Goal: Find contact information: Obtain details needed to contact an individual or organization

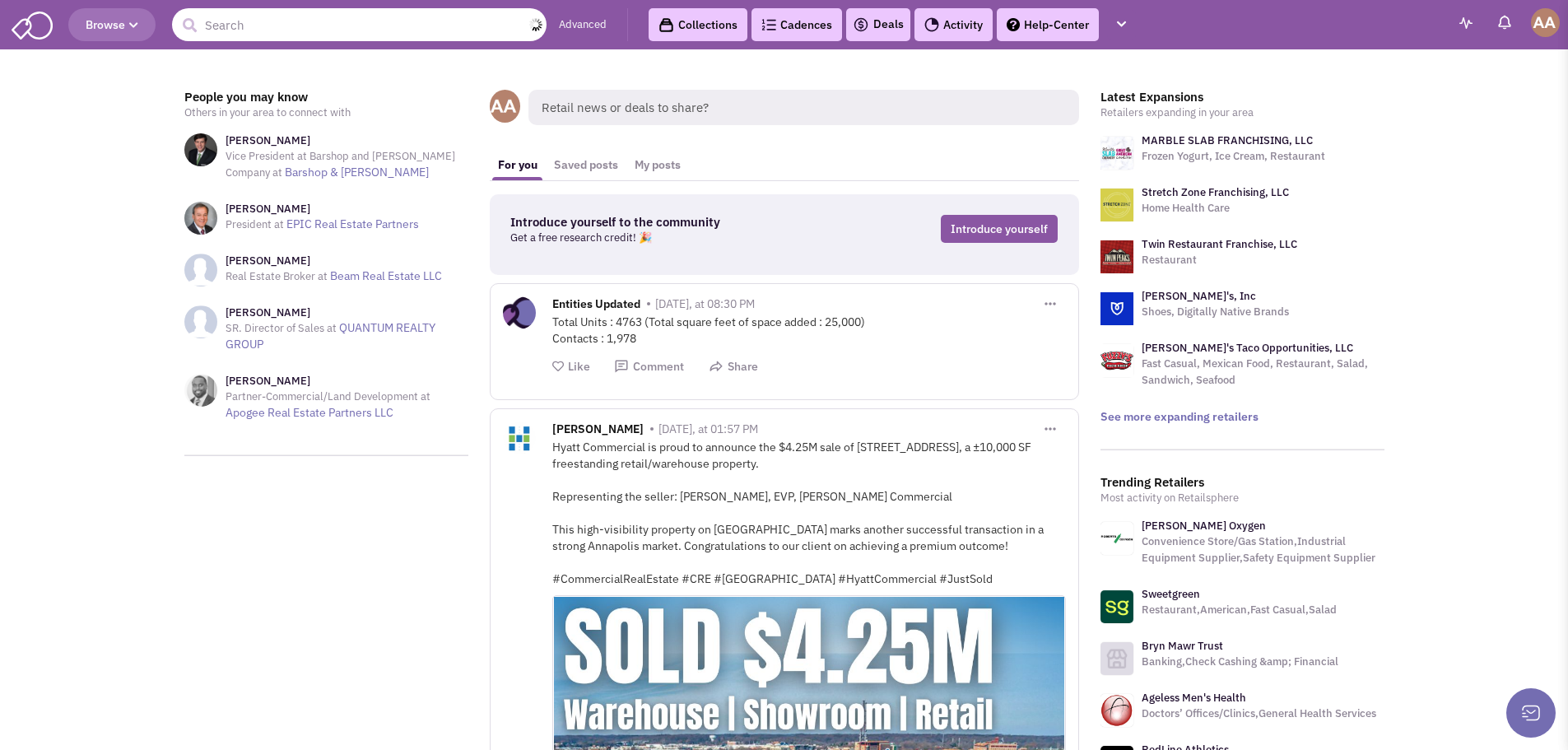
click at [443, 25] on input "text" at bounding box center [359, 25] width 374 height 33
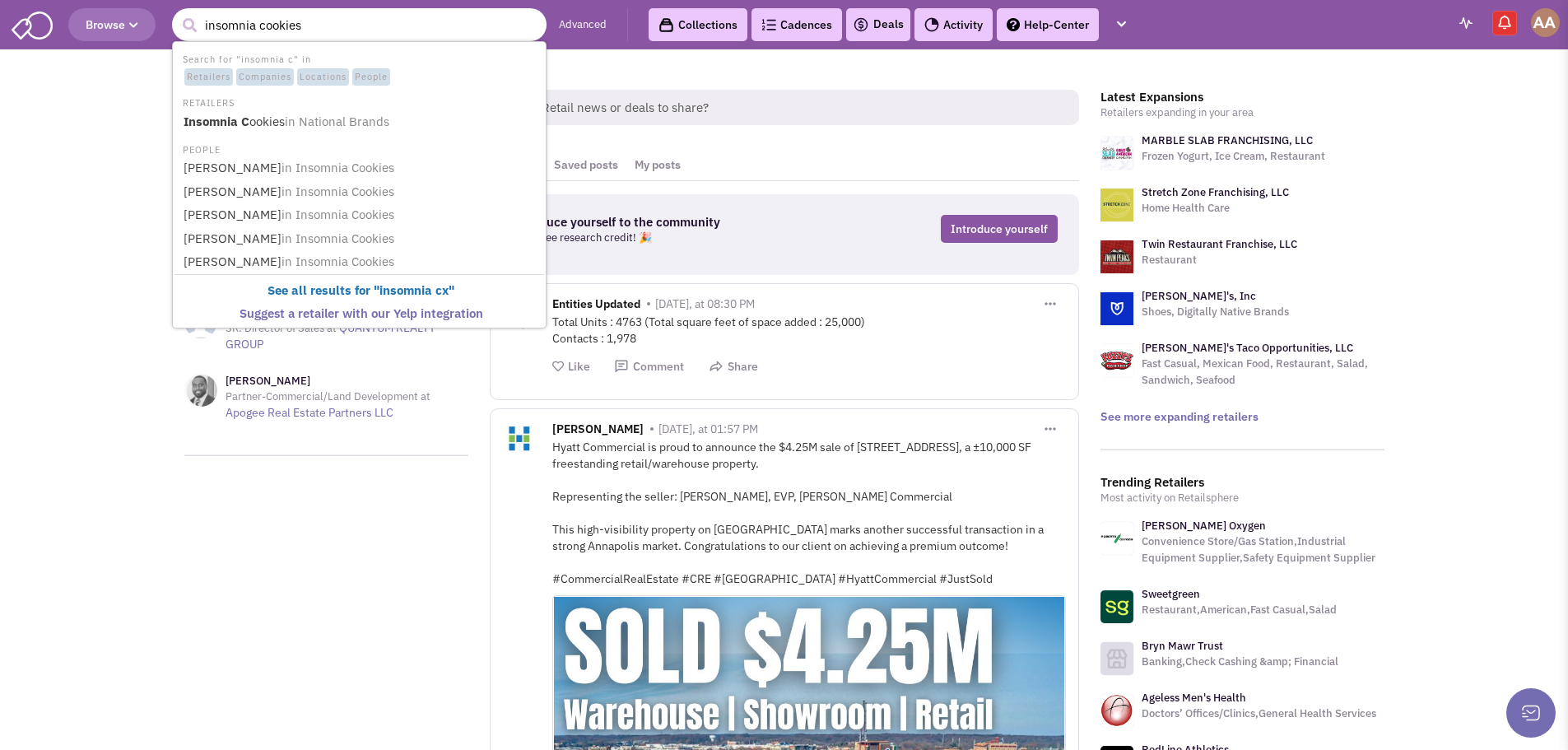
type input "insomnia cookies"
click at [177, 13] on button "submit" at bounding box center [189, 26] width 25 height 25
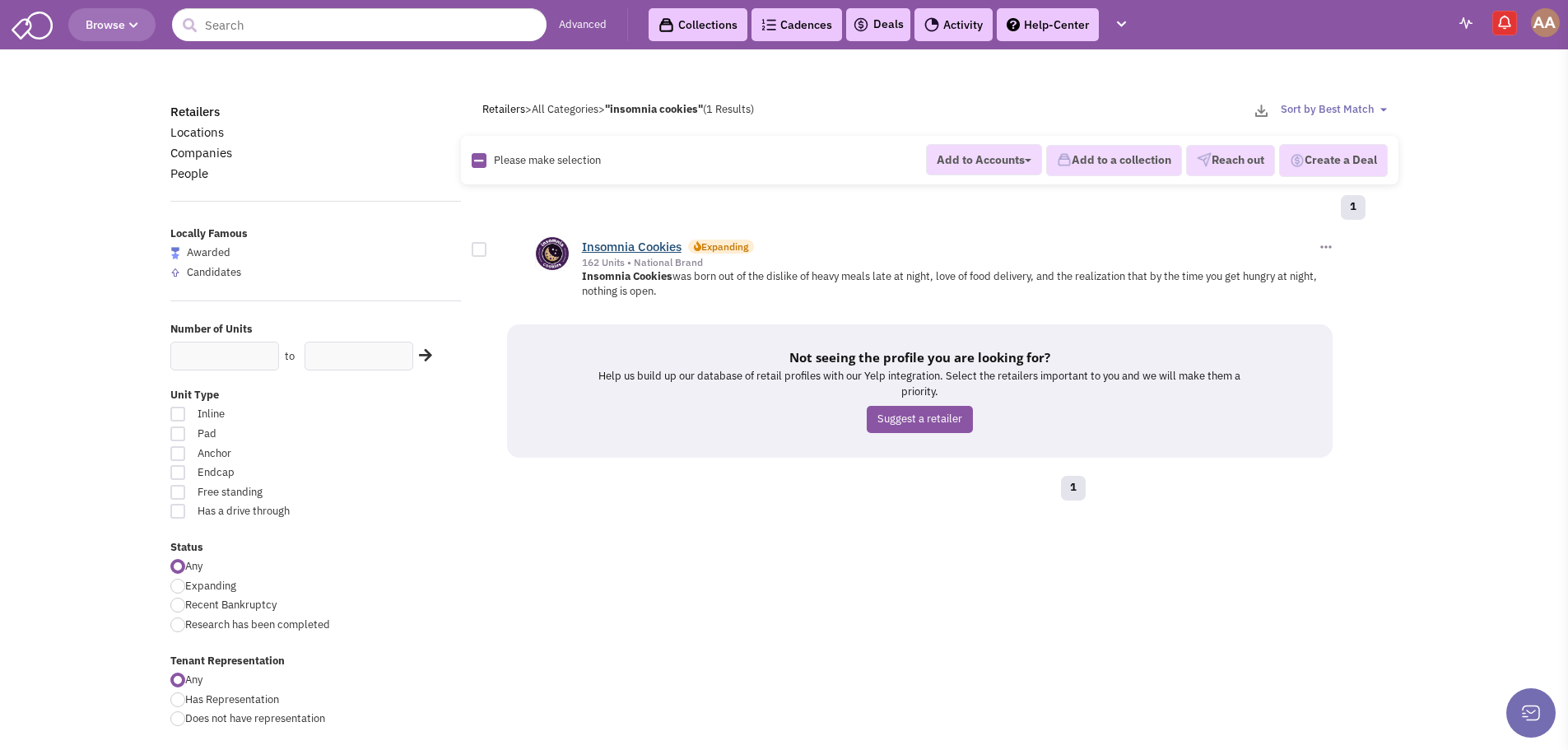
click at [663, 243] on link "Insomnia Cookies" at bounding box center [631, 247] width 99 height 16
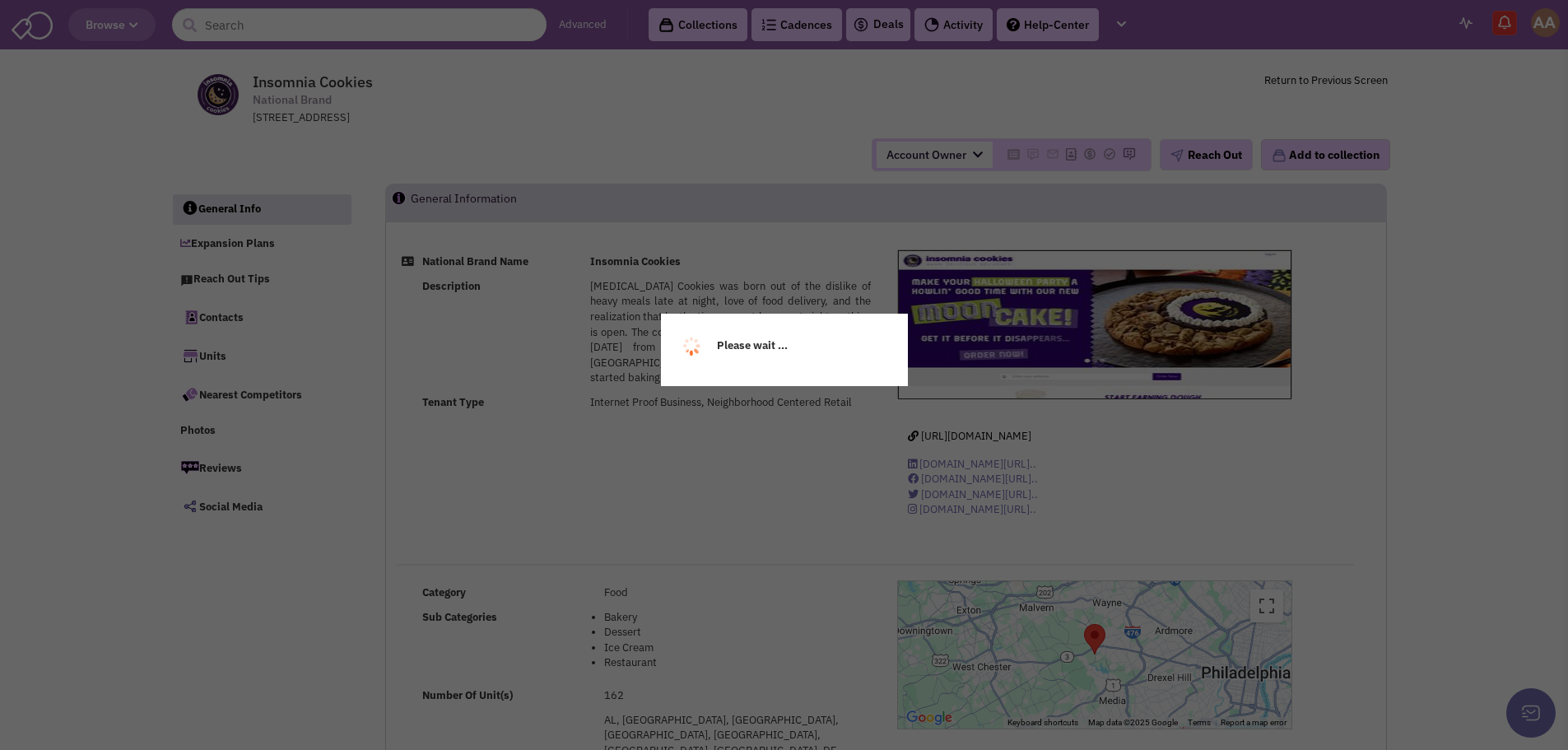
select select
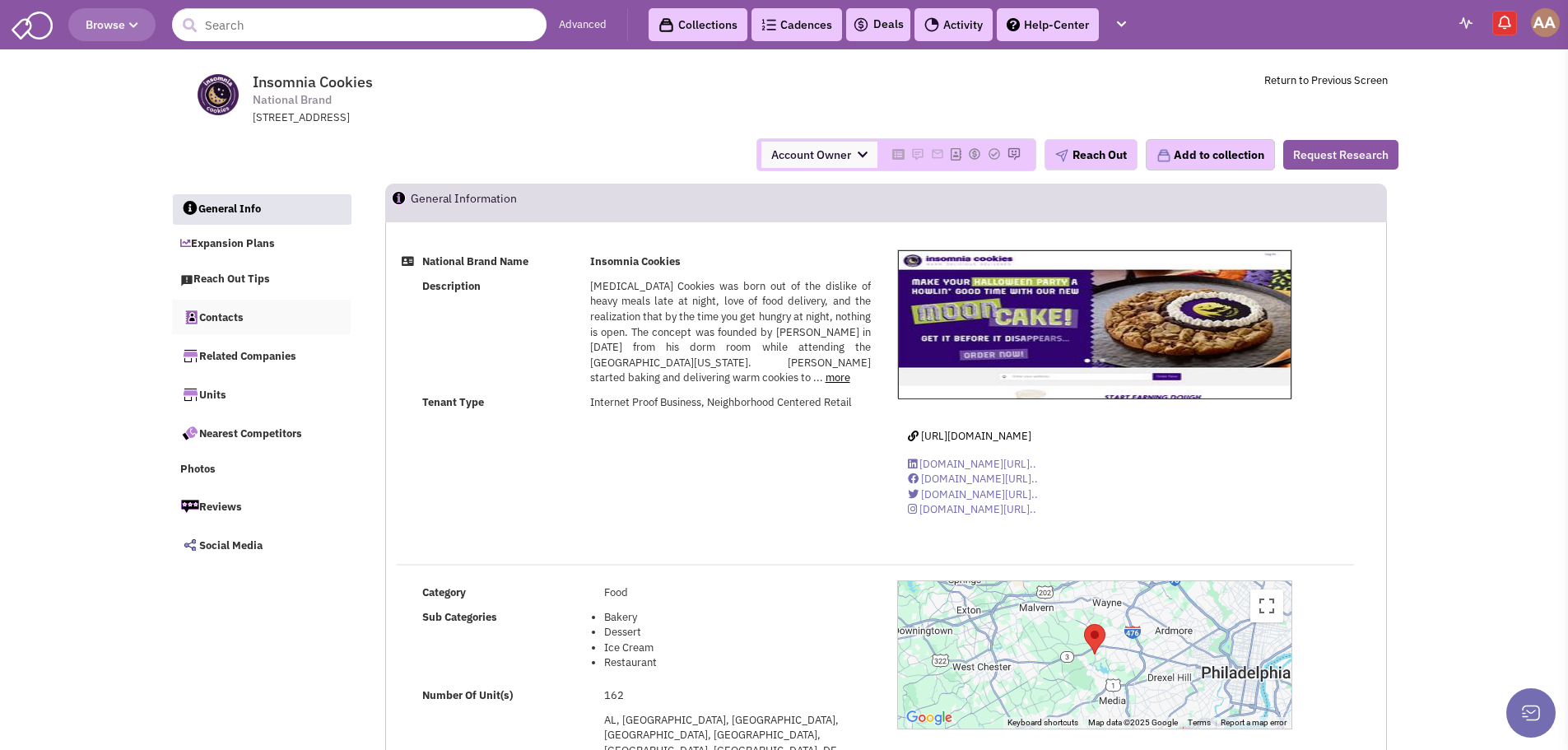
click at [248, 309] on link "Contacts" at bounding box center [262, 316] width 180 height 35
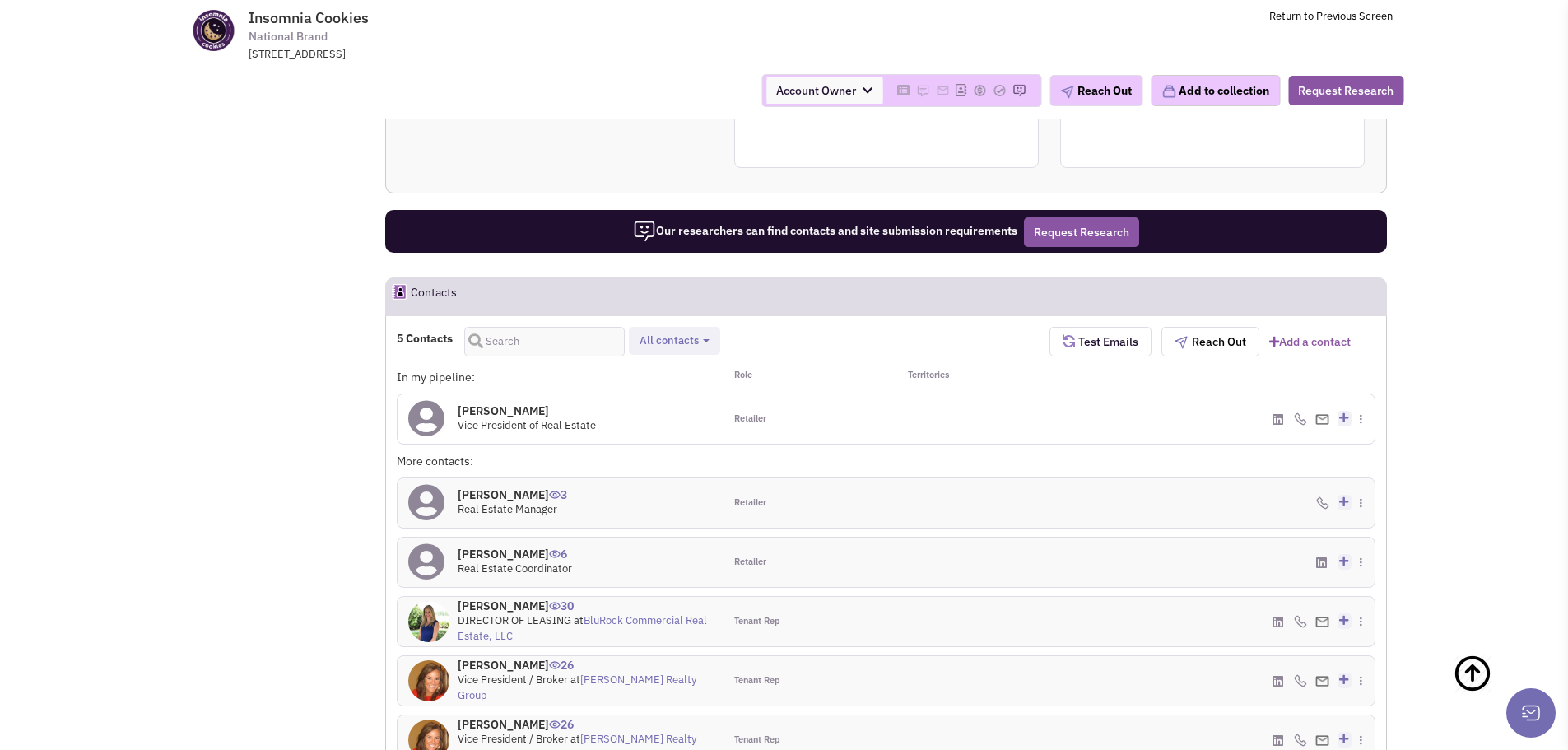
scroll to position [1339, 0]
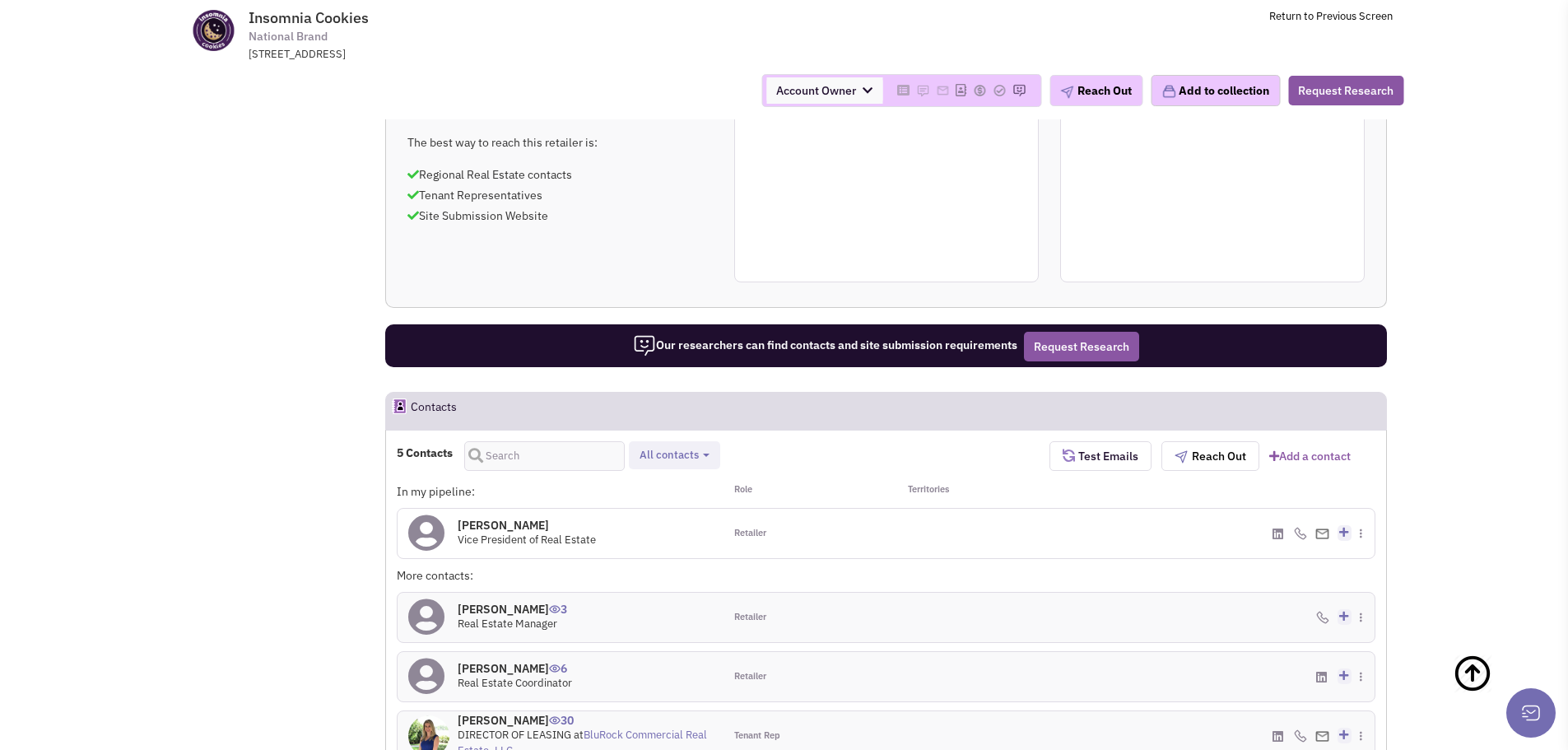
scroll to position [1093, 0]
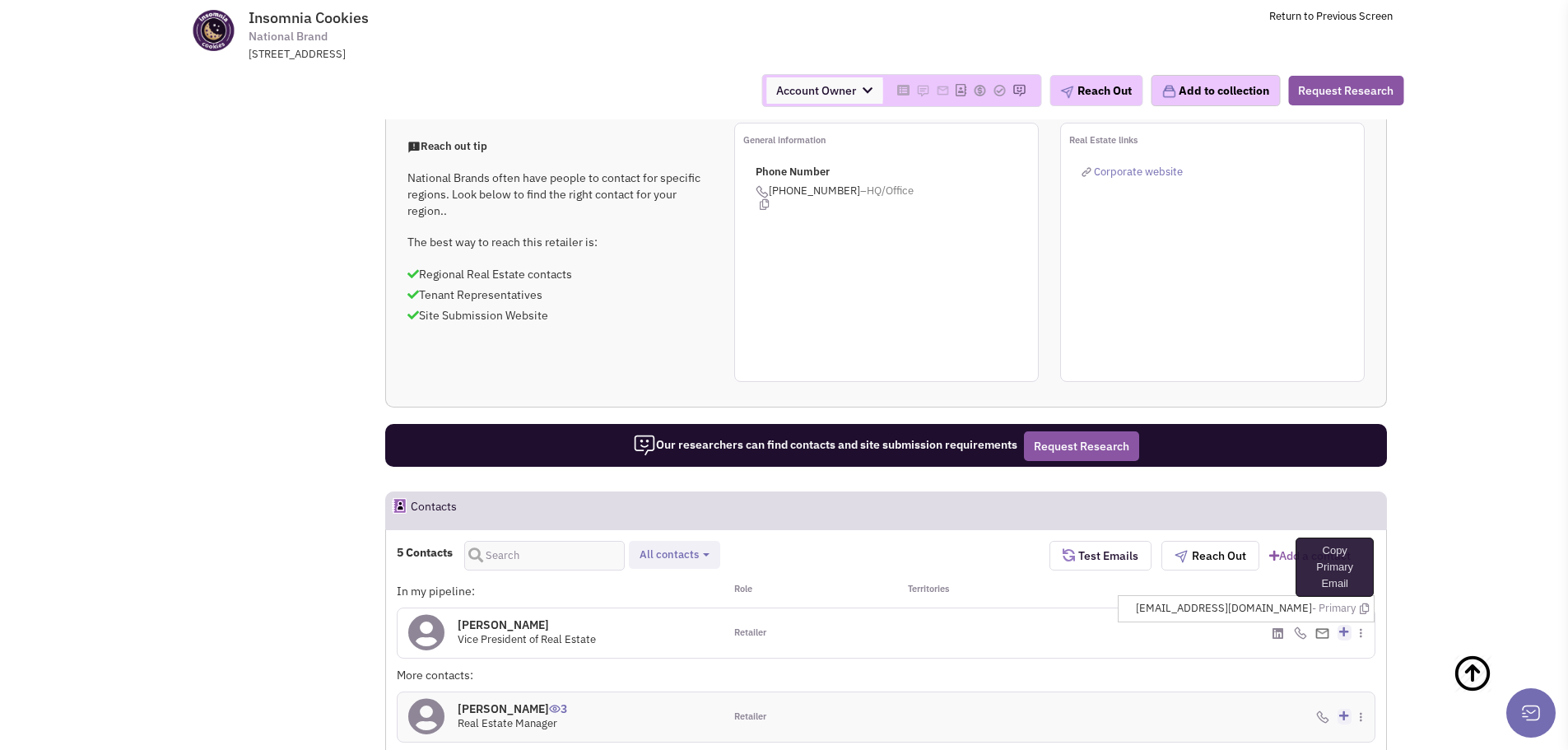
click at [1367, 603] on icon at bounding box center [1365, 607] width 9 height 10
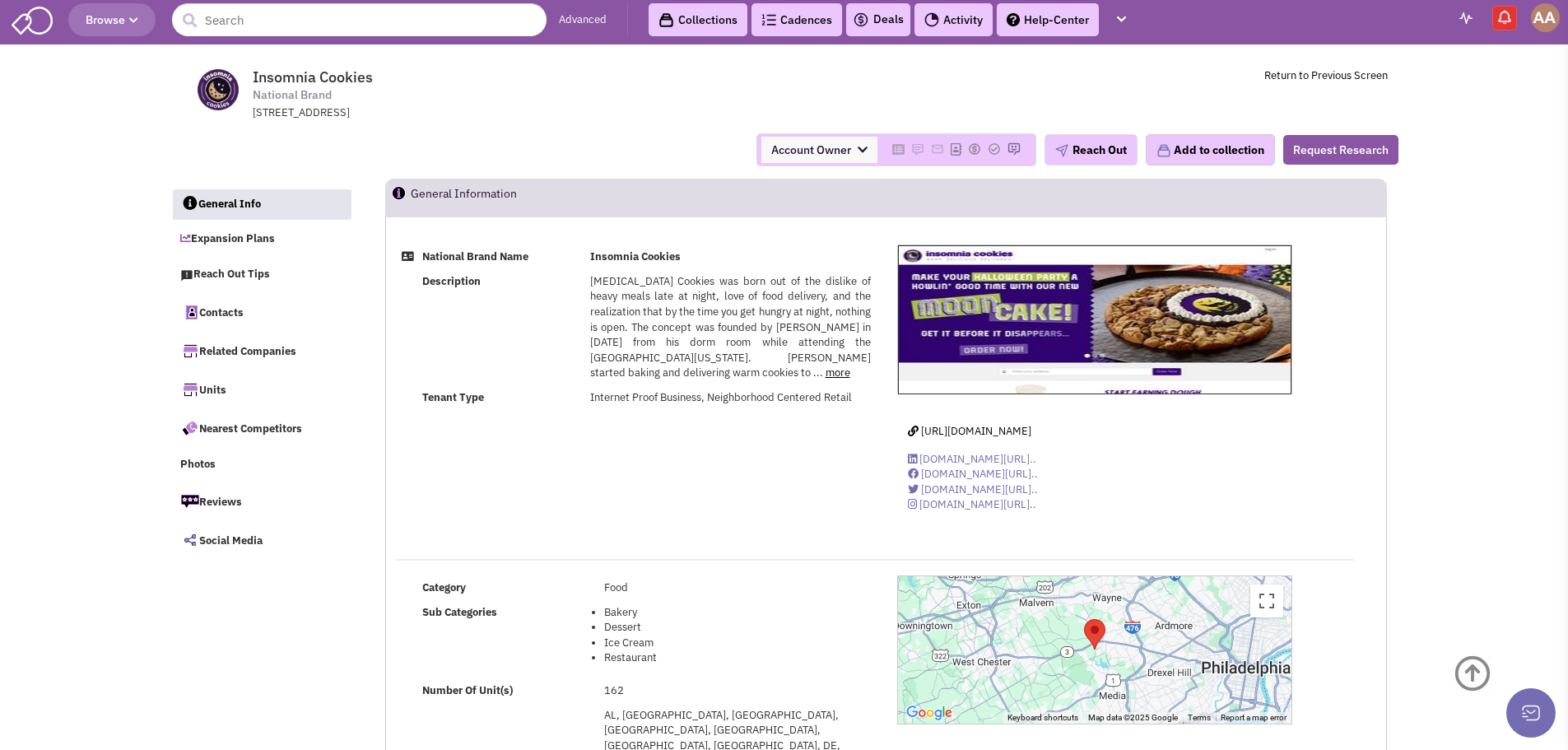
scroll to position [0, 0]
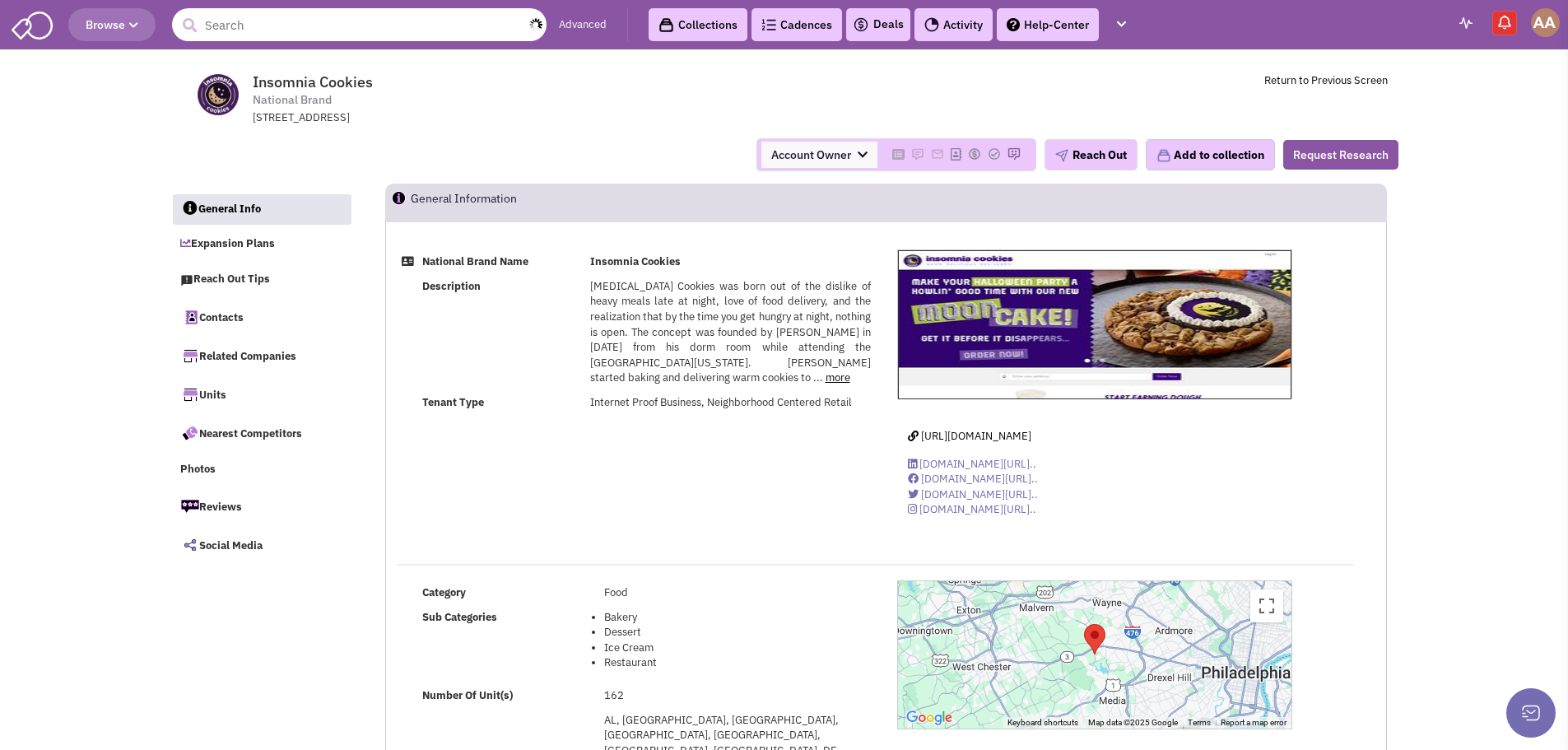
click at [356, 26] on input "text" at bounding box center [359, 25] width 374 height 33
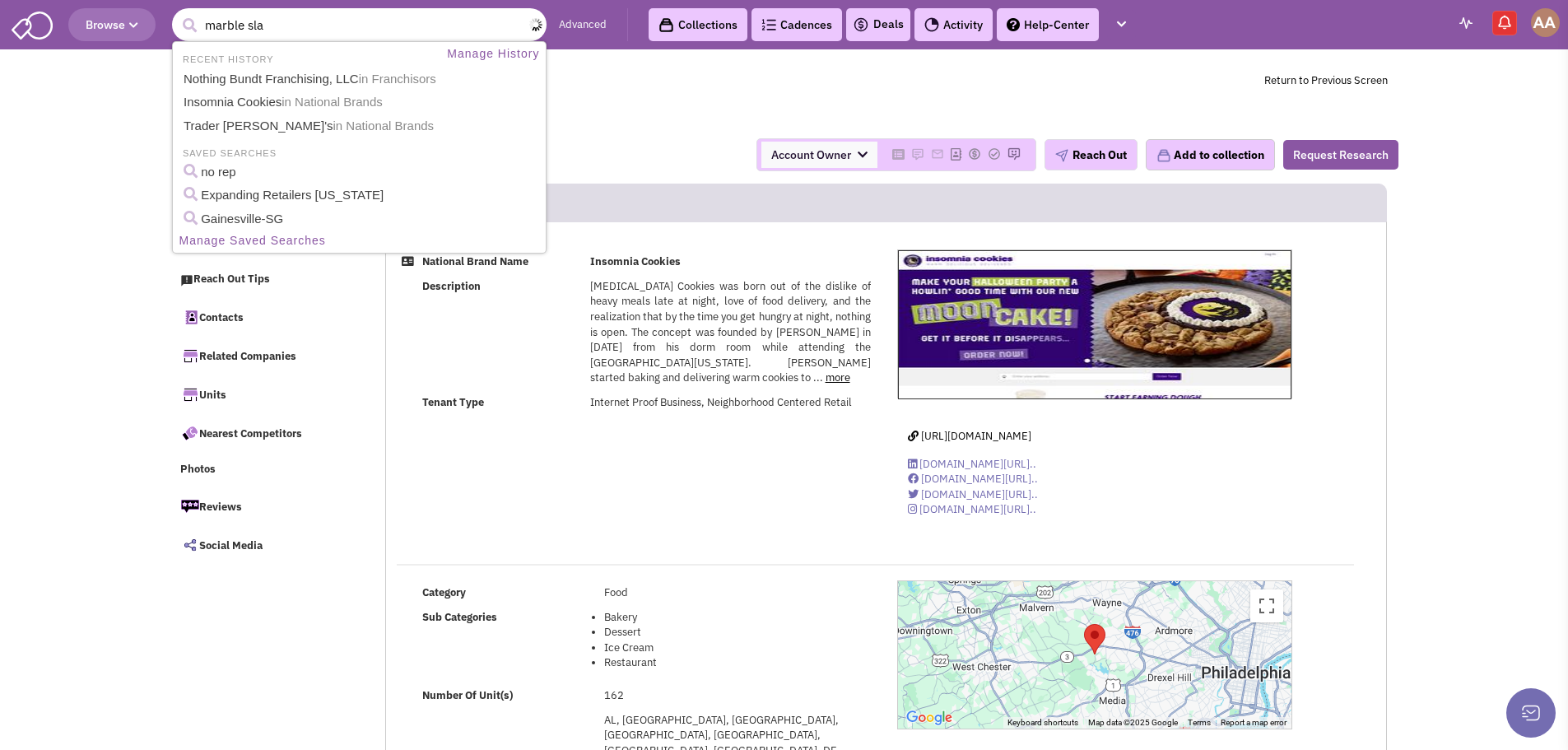
type input "marble slab"
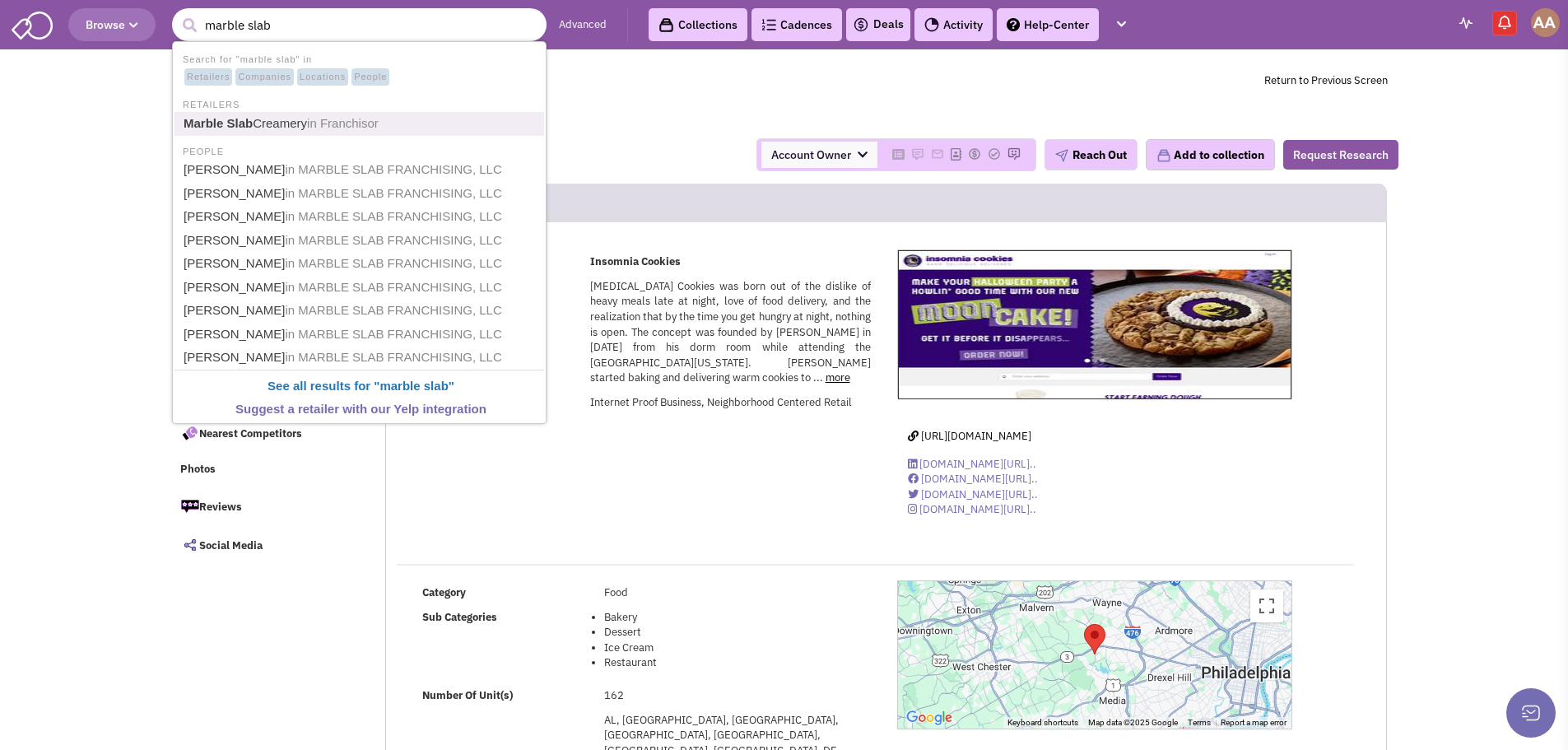
click at [226, 123] on b "Marble Slab" at bounding box center [217, 123] width 69 height 14
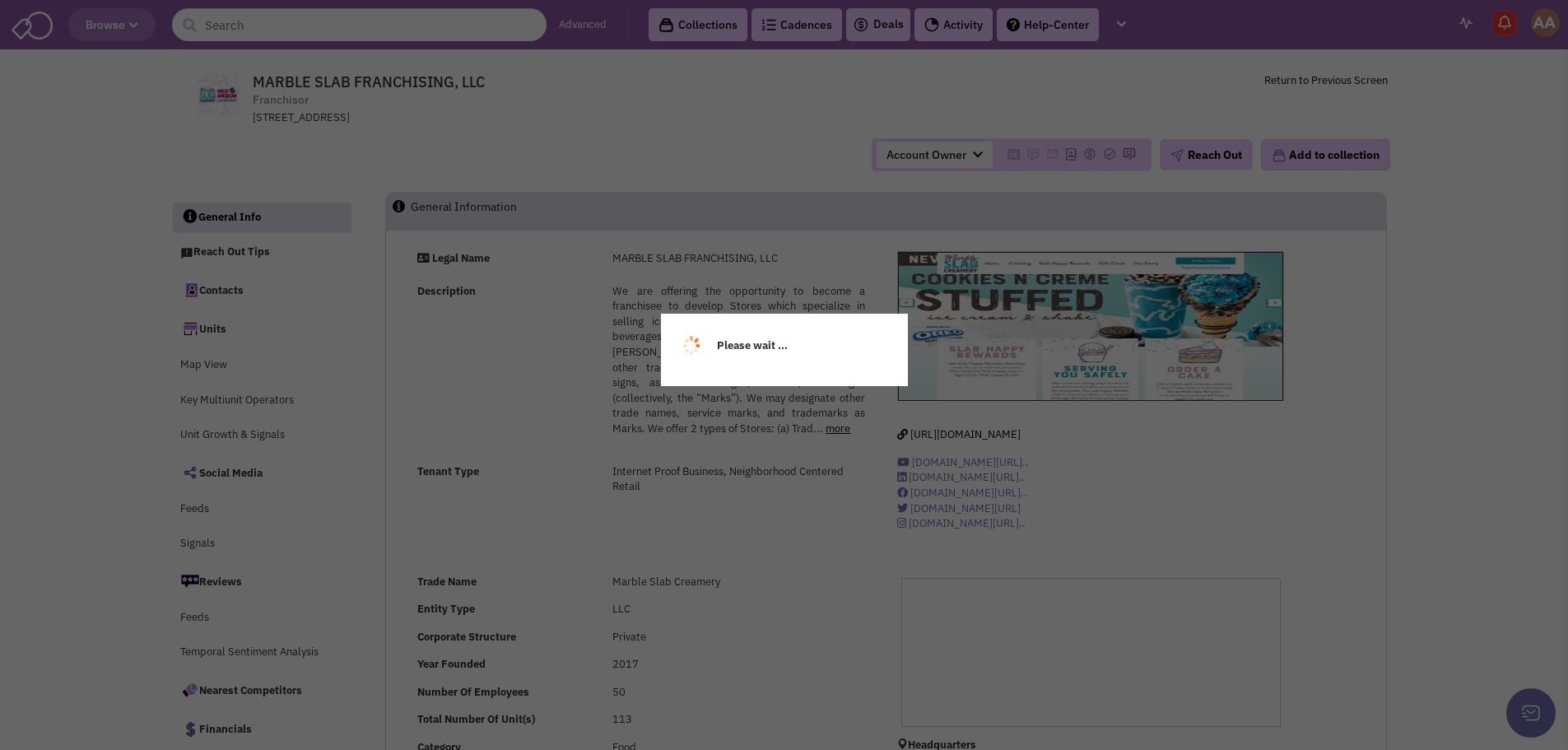
select select
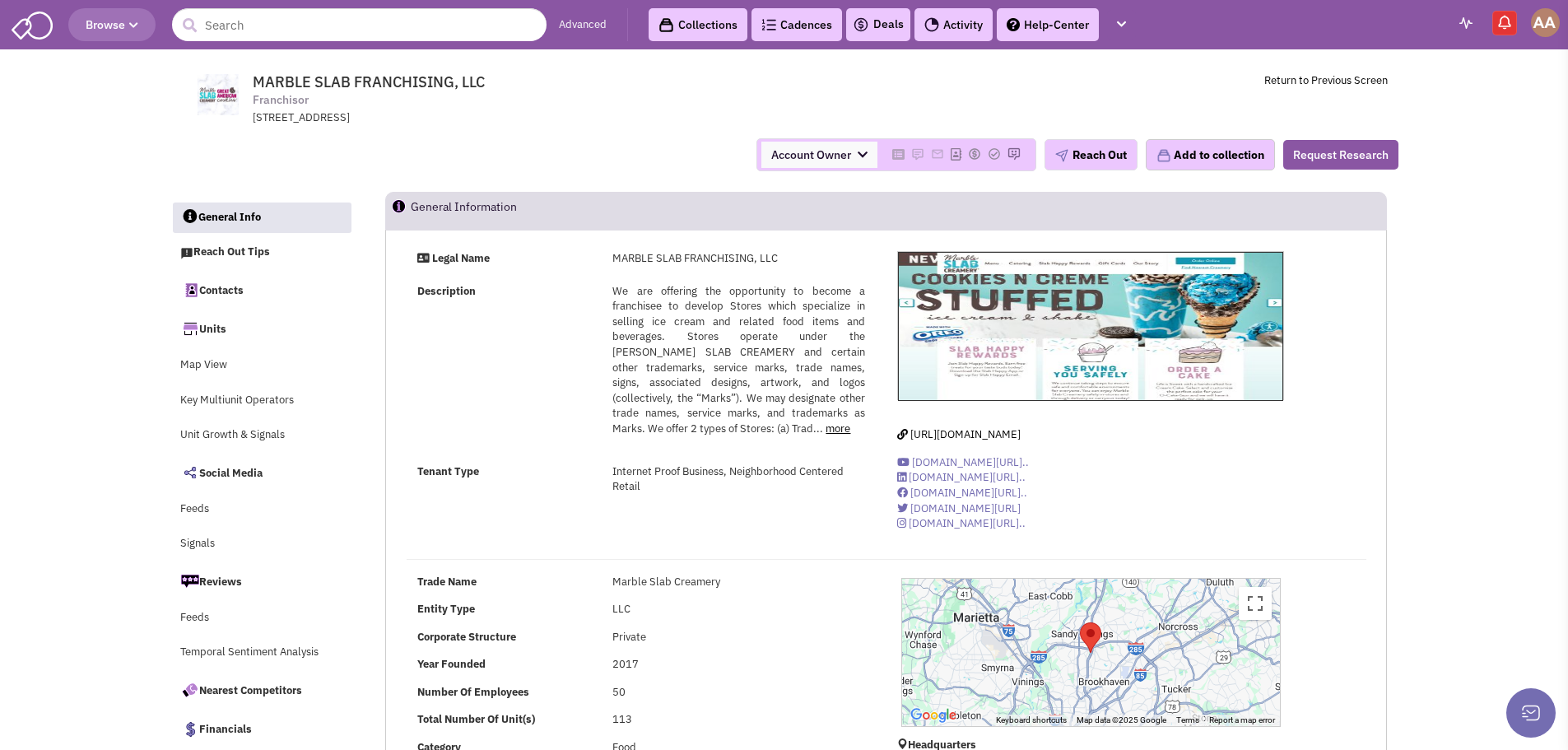
select select
click at [261, 295] on link "Contacts" at bounding box center [262, 289] width 180 height 35
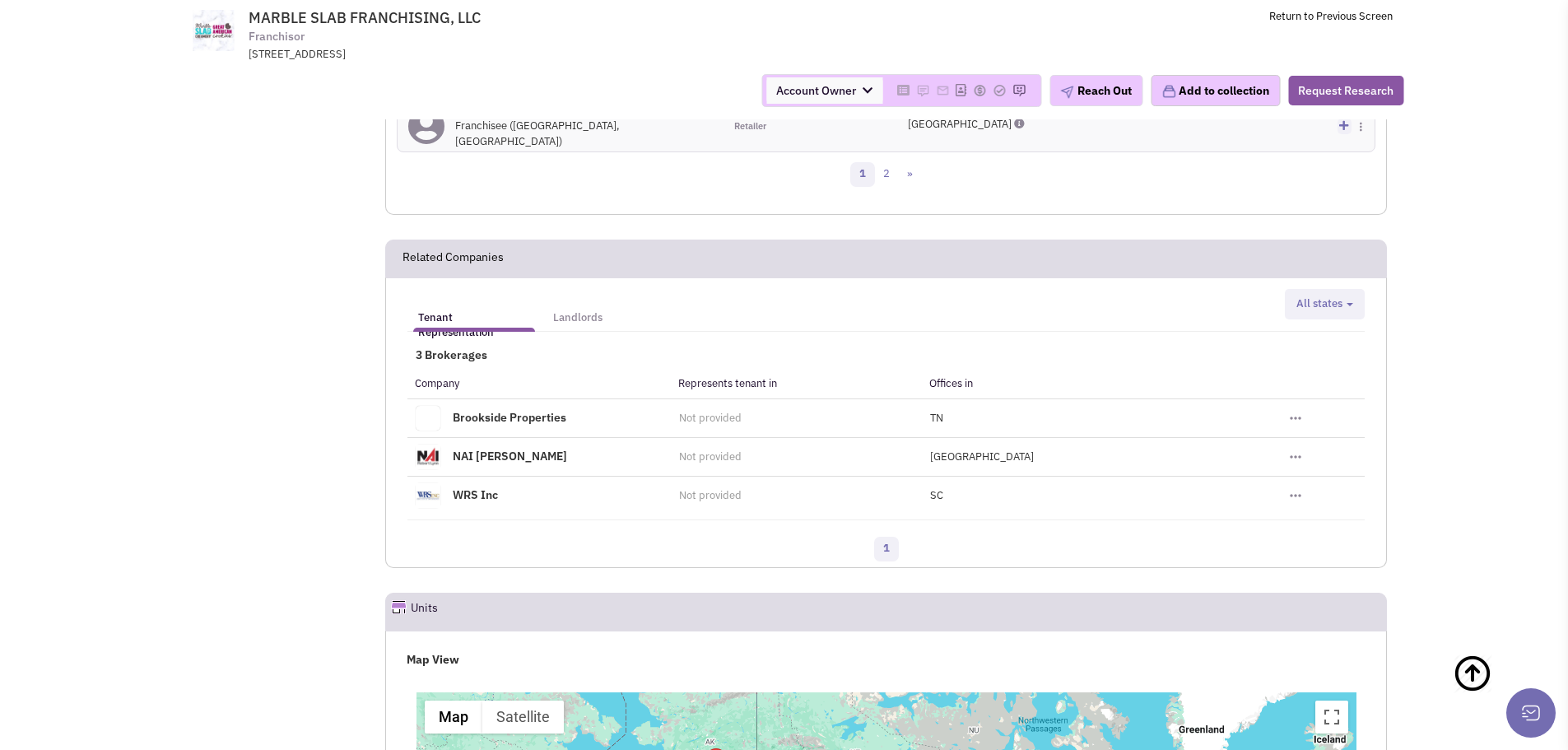
scroll to position [1879, 0]
